Goal: Find specific page/section: Find specific page/section

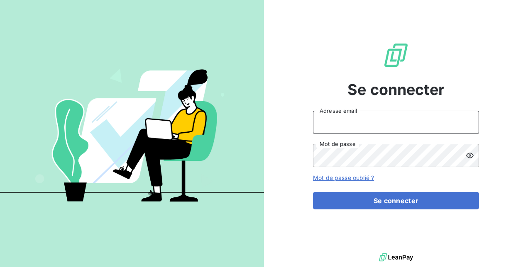
type input "[PERSON_NAME][EMAIL_ADDRESS][DOMAIN_NAME]"
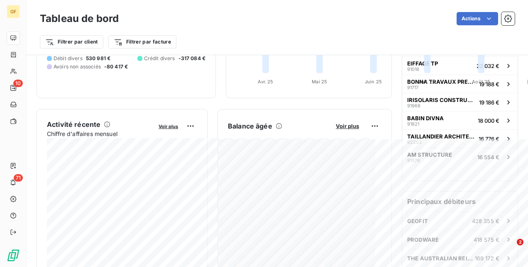
scroll to position [124, 0]
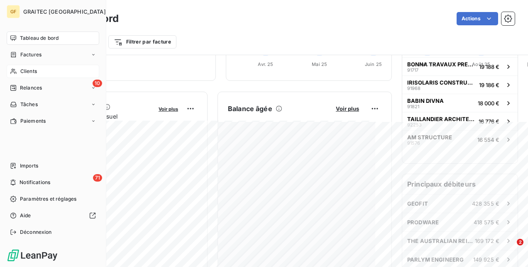
click at [31, 68] on span "Clients" at bounding box center [28, 71] width 17 height 7
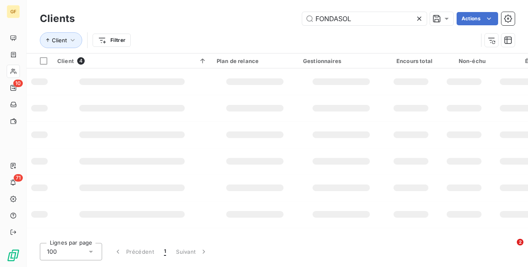
type input "FONDASOL"
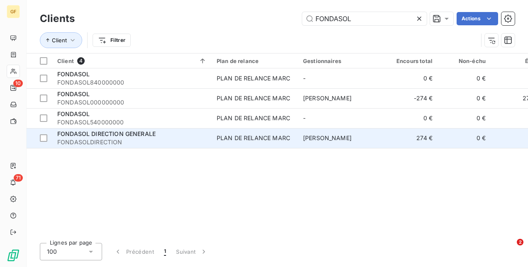
click at [202, 142] on span "FONDASOLDIRECTION" at bounding box center [131, 142] width 149 height 8
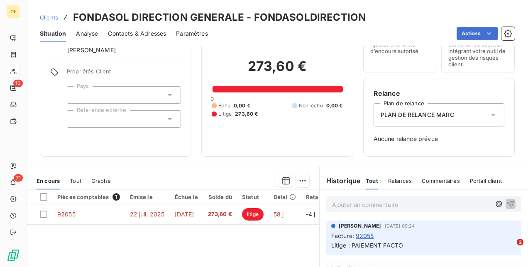
scroll to position [83, 0]
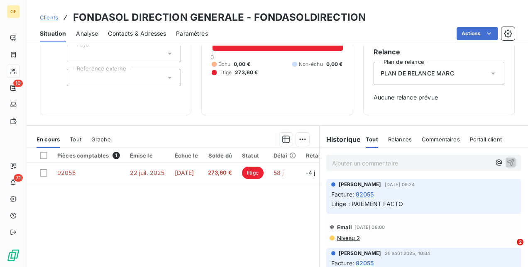
click at [53, 15] on span "Clients" at bounding box center [49, 17] width 18 height 7
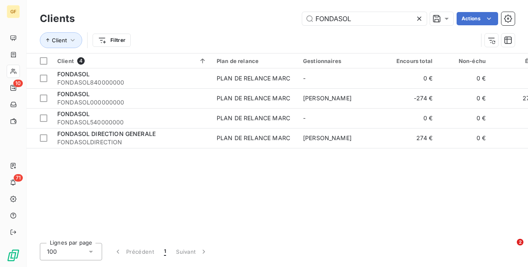
drag, startPoint x: 355, startPoint y: 20, endPoint x: 216, endPoint y: 8, distance: 139.4
click at [216, 8] on div "Clients FONDASOL Actions Client Filtrer" at bounding box center [277, 26] width 501 height 53
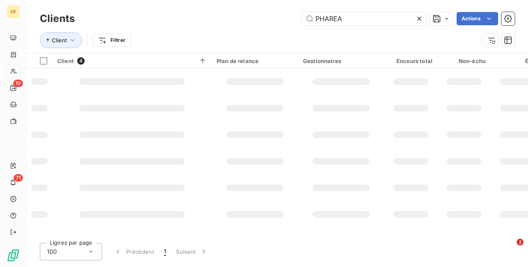
type input "PHAREA"
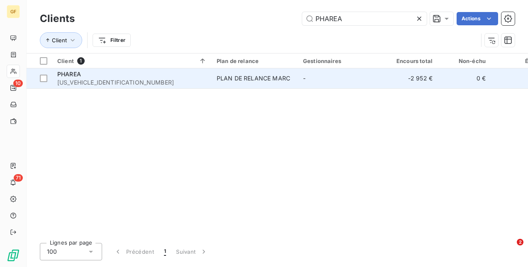
click at [230, 80] on div "PLAN DE RELANCE MARC" at bounding box center [252, 78] width 73 height 8
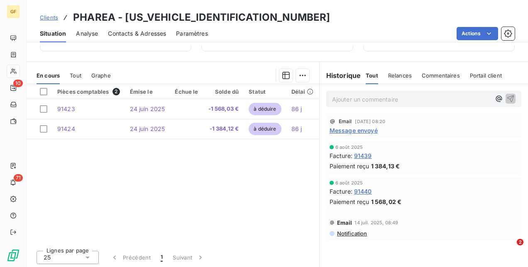
scroll to position [148, 0]
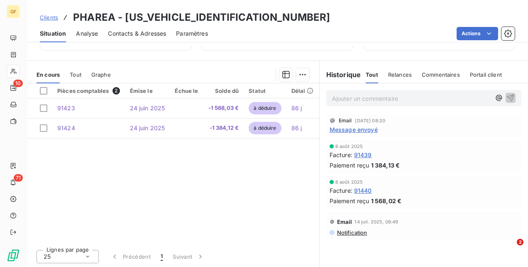
click at [345, 101] on p "Ajouter un commentaire ﻿" at bounding box center [411, 98] width 158 height 10
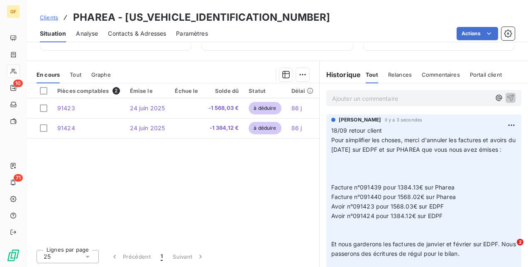
click at [349, 95] on p "Ajouter un commentaire ﻿" at bounding box center [411, 98] width 158 height 10
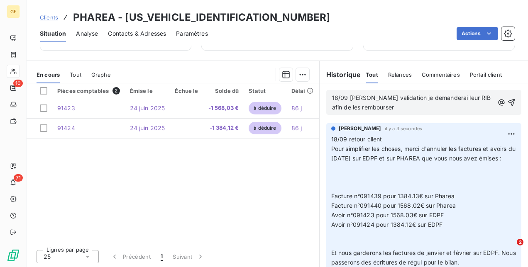
click at [359, 99] on span "18/09 [PERSON_NAME] validation je demanderai leur RIB afin de les rembourser" at bounding box center [412, 102] width 160 height 17
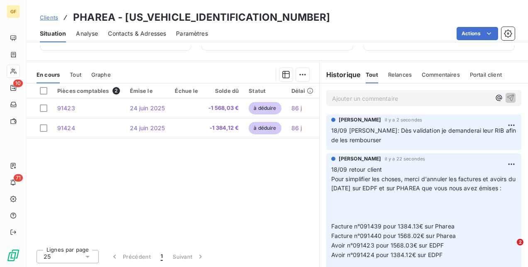
click at [54, 16] on span "Clients" at bounding box center [49, 17] width 18 height 7
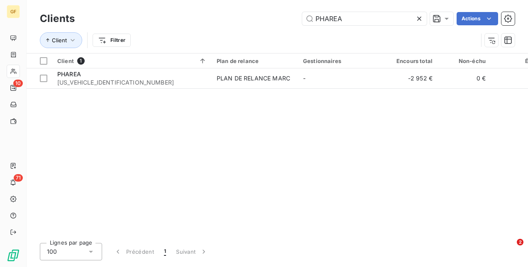
drag, startPoint x: 343, startPoint y: 20, endPoint x: 282, endPoint y: 21, distance: 61.4
click at [282, 21] on div "PHAREA Actions" at bounding box center [300, 18] width 430 height 13
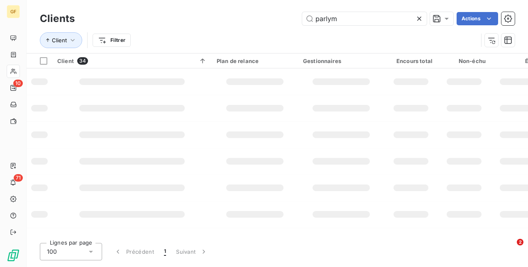
type input "parlym"
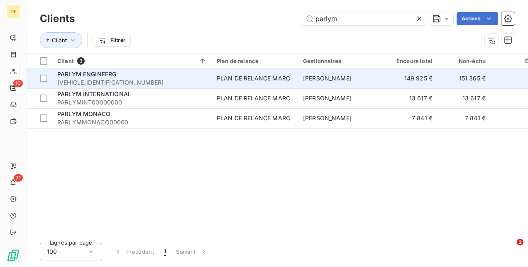
click at [129, 79] on span "[VEHICLE_IDENTIFICATION_NUMBER]" at bounding box center [131, 82] width 149 height 8
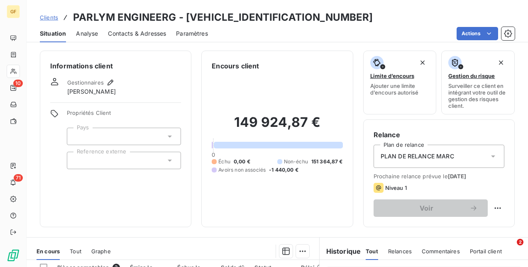
scroll to position [124, 0]
